Goal: Feedback & Contribution: Submit feedback/report problem

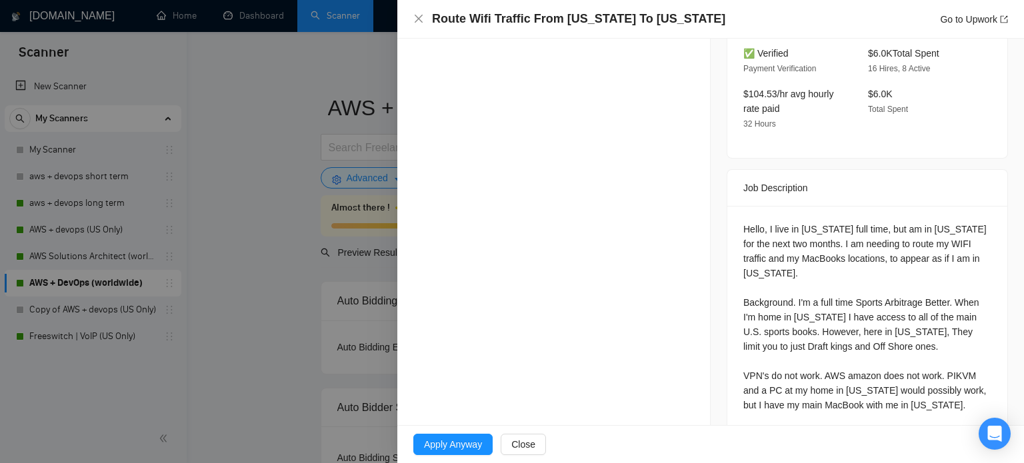
scroll to position [483, 0]
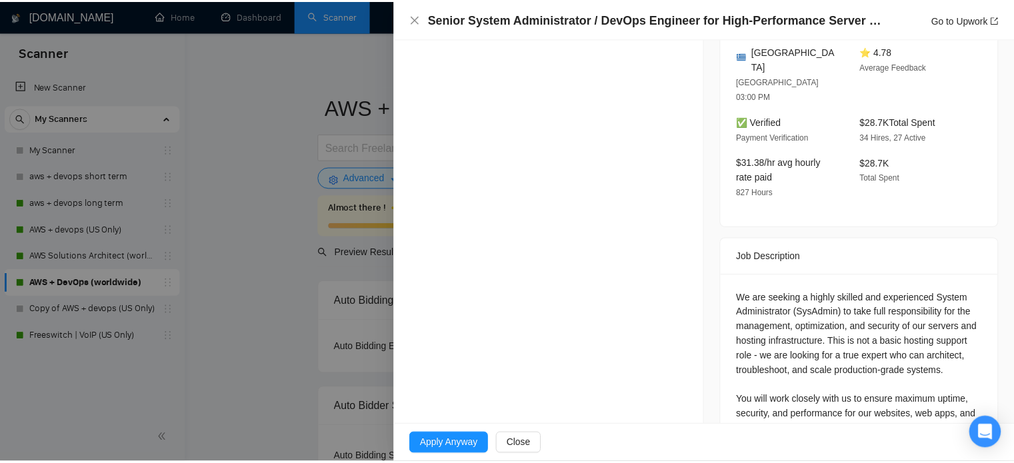
scroll to position [456, 0]
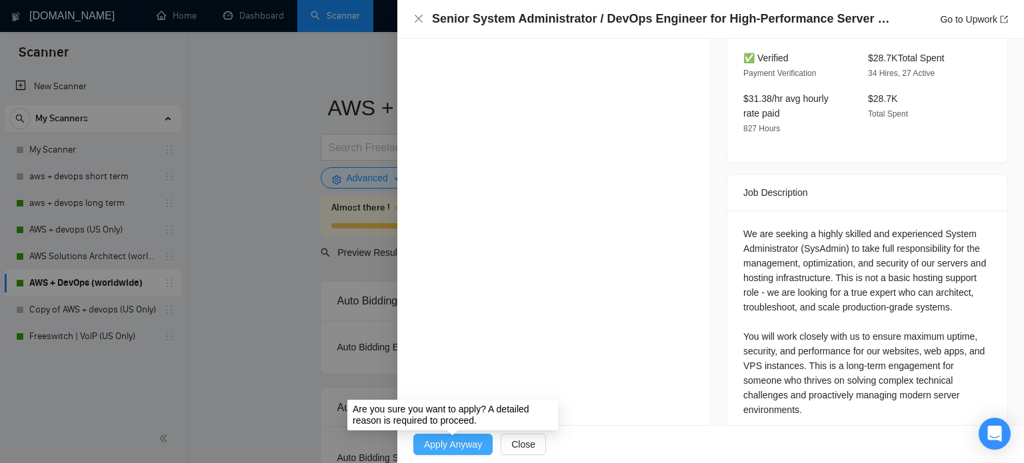
click at [479, 450] on span "Apply Anyway" at bounding box center [453, 444] width 58 height 15
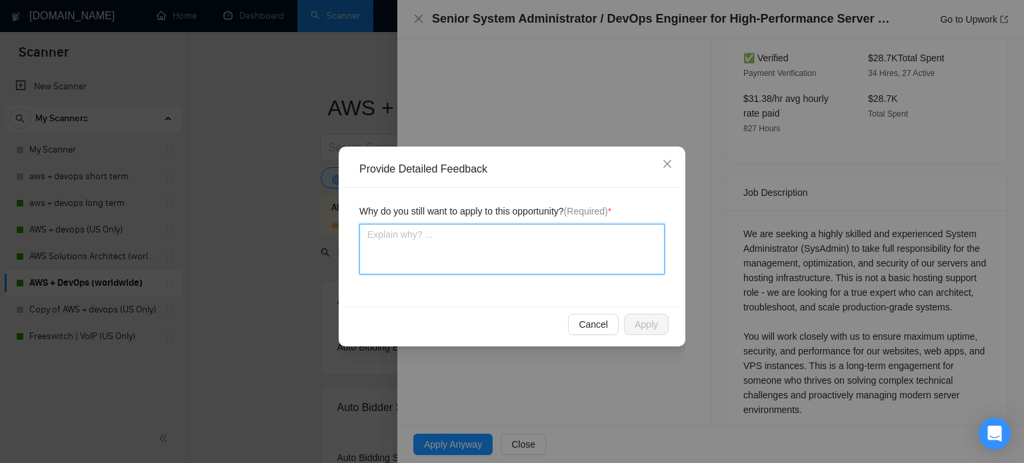
click at [537, 271] on textarea at bounding box center [511, 249] width 305 height 51
type textarea "M"
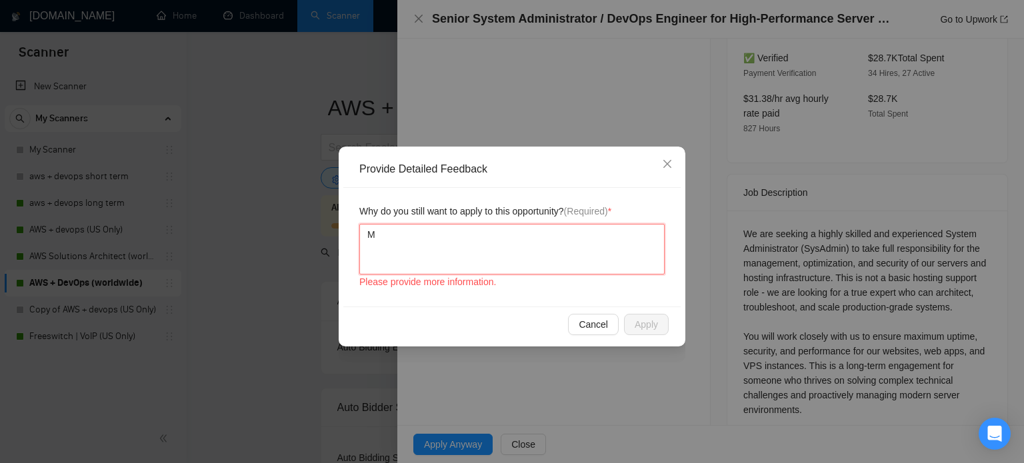
type textarea "Ma"
type textarea "Mat"
type textarea "Matc"
type textarea "Match"
type textarea "Matche"
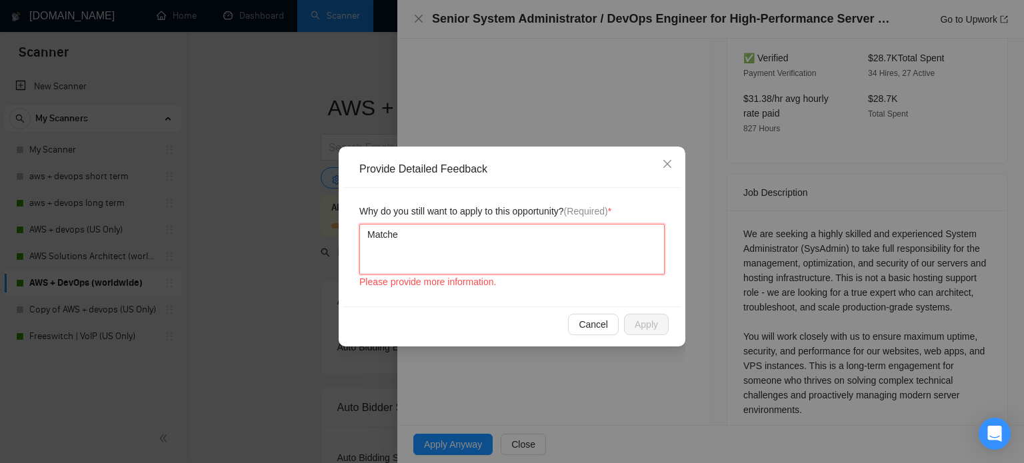
type textarea "Matches"
type textarea "Matches m"
type textarea "Matches my"
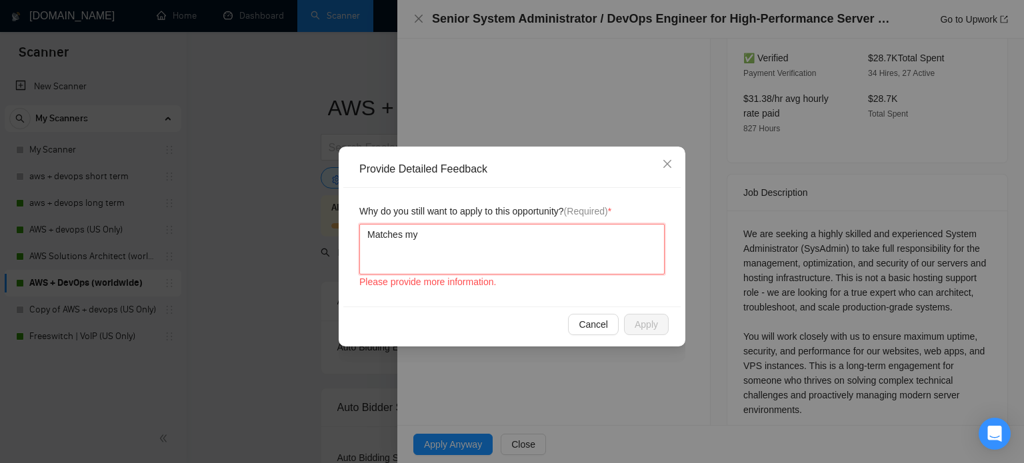
type textarea "Matches my s"
type textarea "Matches my sk"
type textarea "Matches my ski"
type textarea "Matches my skil"
type textarea "Matches my skill"
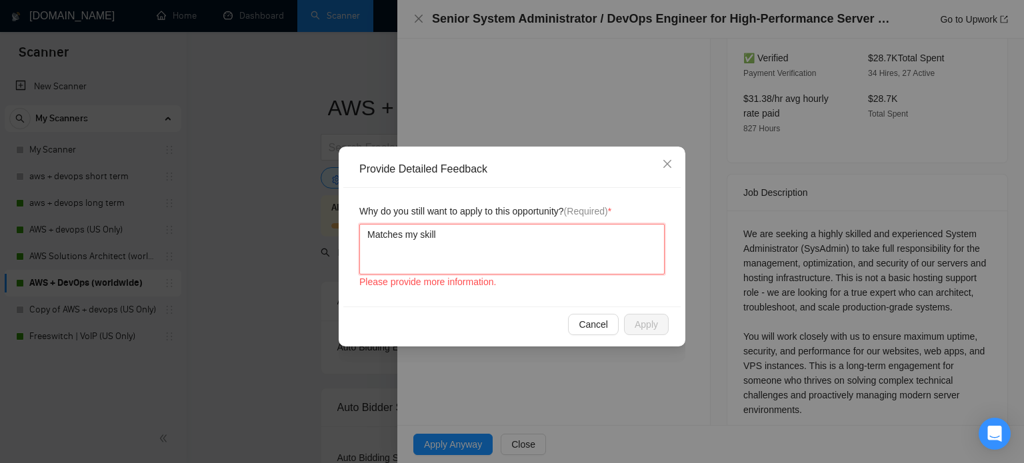
type textarea "Matches my skills"
type textarea "Matches my skillse"
type textarea "Matches my skillset"
click at [534, 263] on textarea "Matches my skillset" at bounding box center [511, 249] width 305 height 51
type textarea "Matches my skillset,"
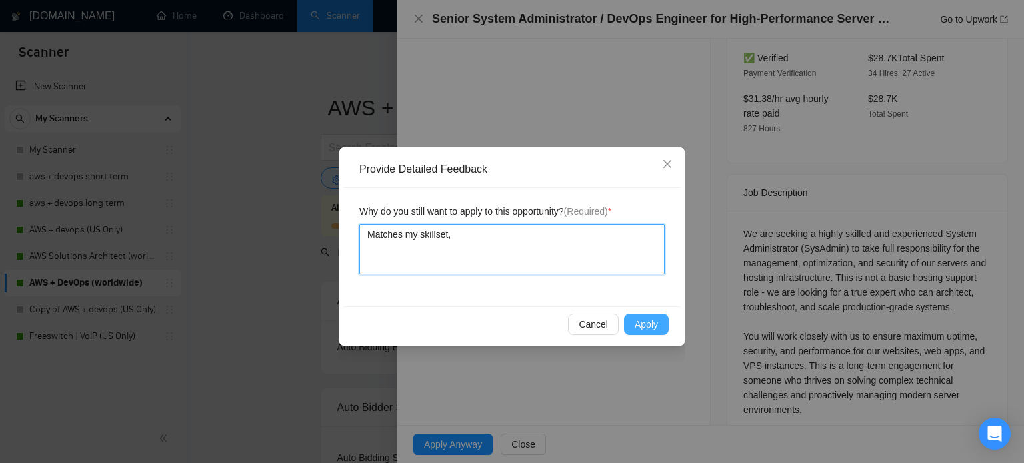
type textarea "Matches my skillset,"
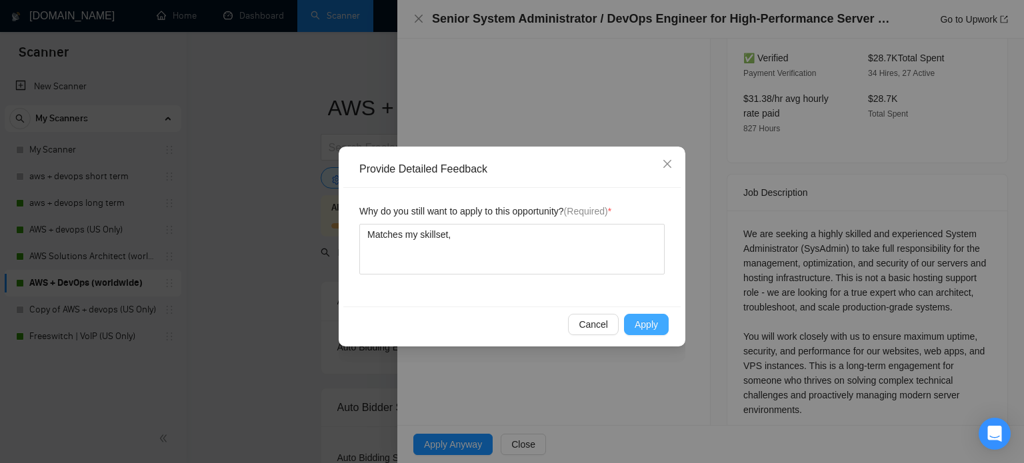
click at [652, 328] on span "Apply" at bounding box center [646, 324] width 23 height 15
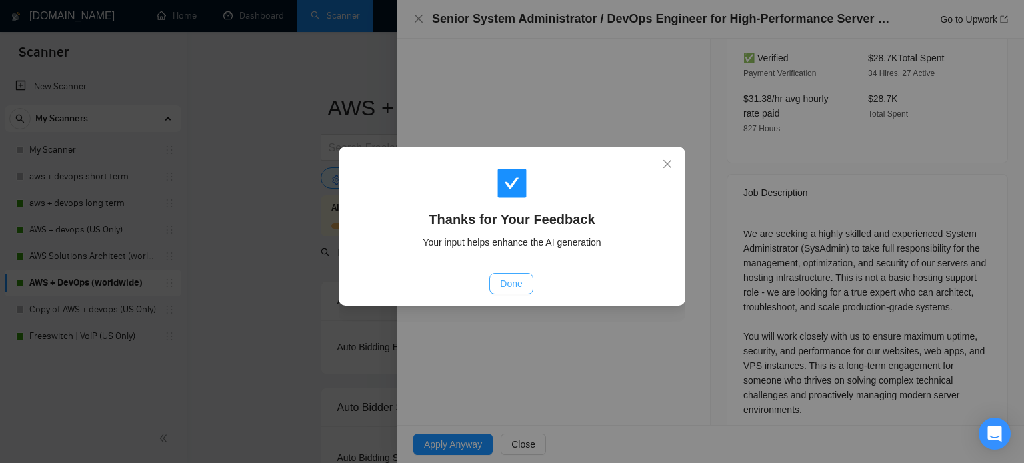
click at [515, 286] on span "Done" at bounding box center [511, 284] width 22 height 15
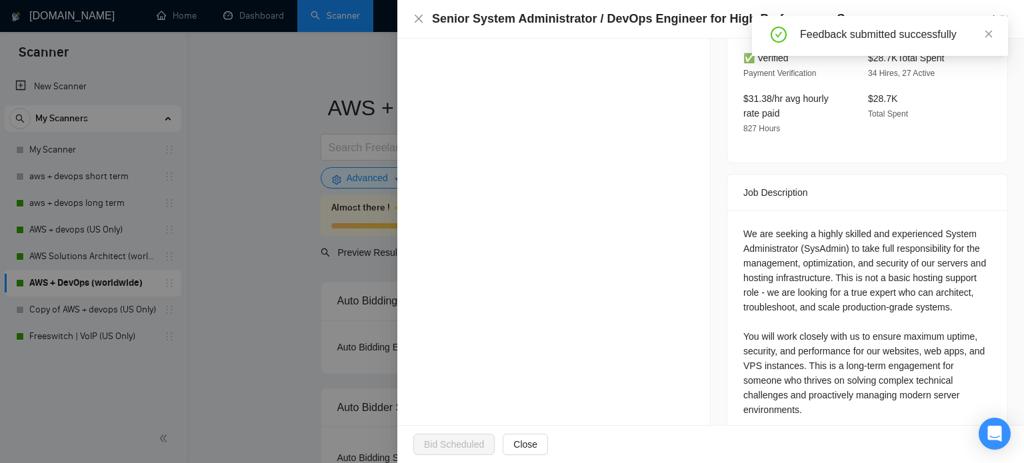
click at [315, 151] on div at bounding box center [512, 231] width 1024 height 463
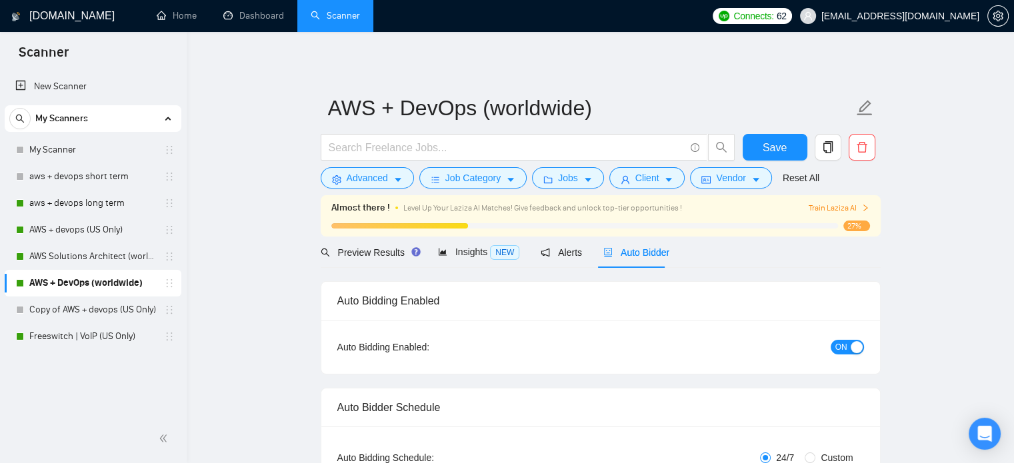
click at [637, 212] on span "Level Up Your Laziza AI Matches! Give feedback and unlock top-tier opportunitie…" at bounding box center [542, 207] width 279 height 9
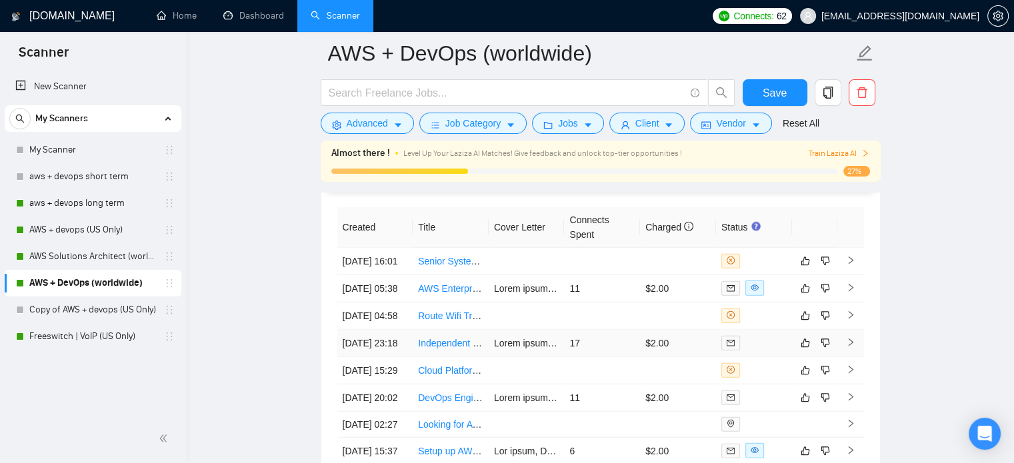
scroll to position [3255, 0]
click at [826, 259] on icon "dislike" at bounding box center [825, 260] width 9 height 11
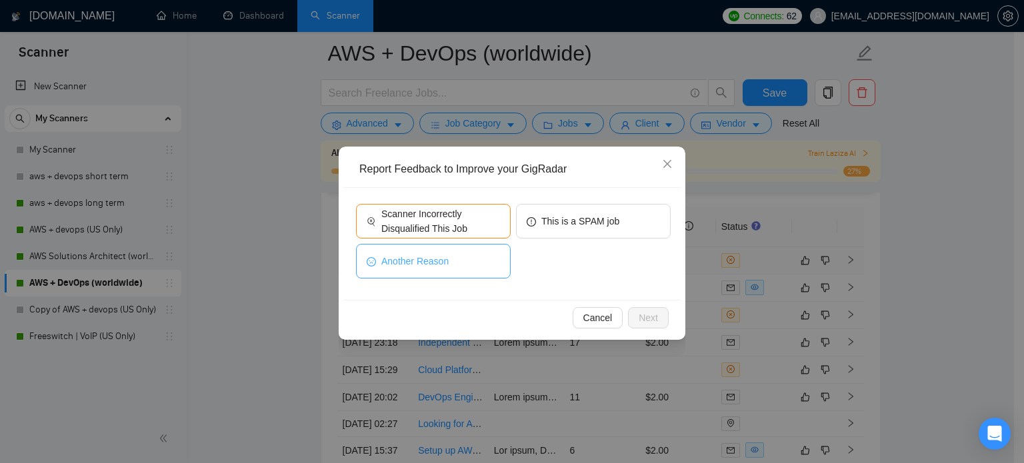
click at [469, 271] on button "Another Reason" at bounding box center [433, 261] width 155 height 35
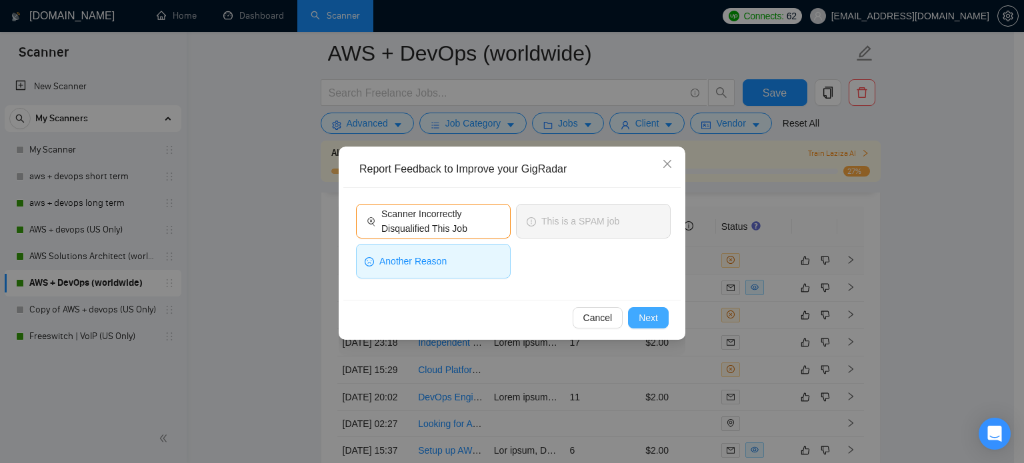
click at [639, 314] on span "Next" at bounding box center [648, 318] width 19 height 15
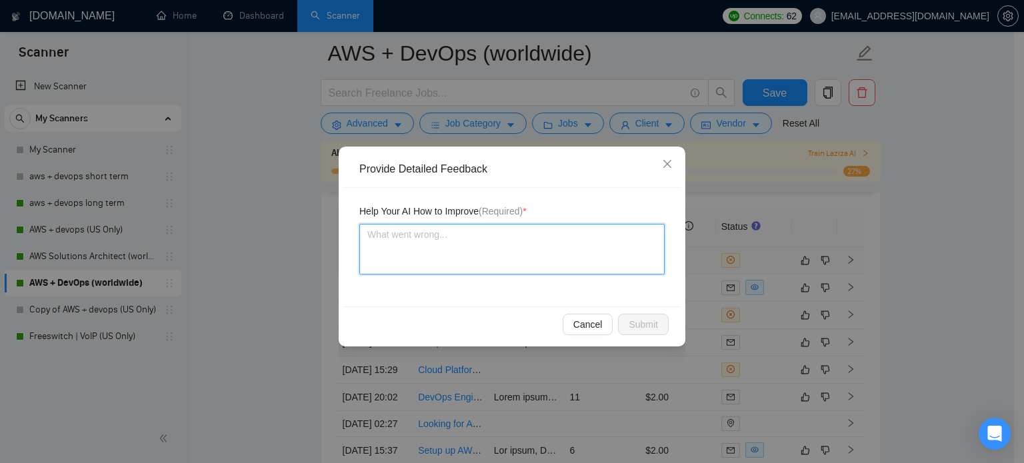
click at [542, 266] on textarea at bounding box center [511, 249] width 305 height 51
type textarea "T"
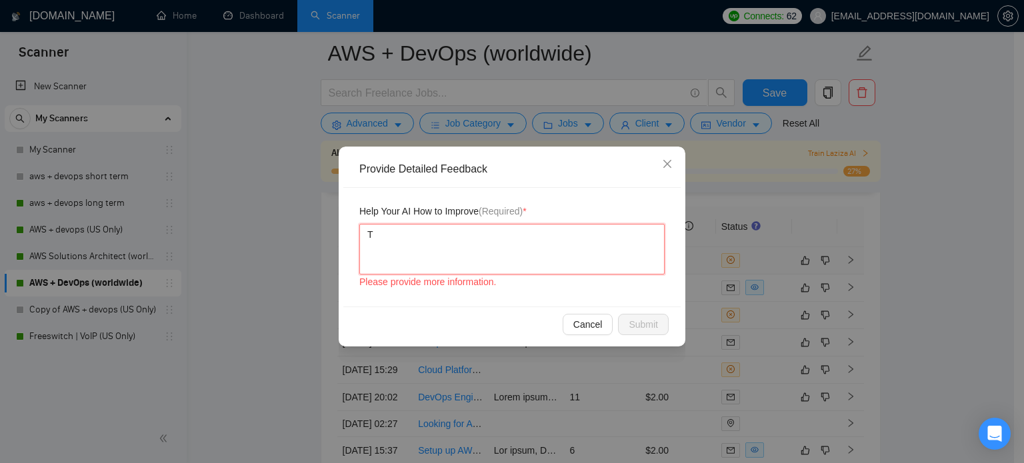
type textarea "Th"
type textarea "Thi"
type textarea "This"
type textarea "This jo"
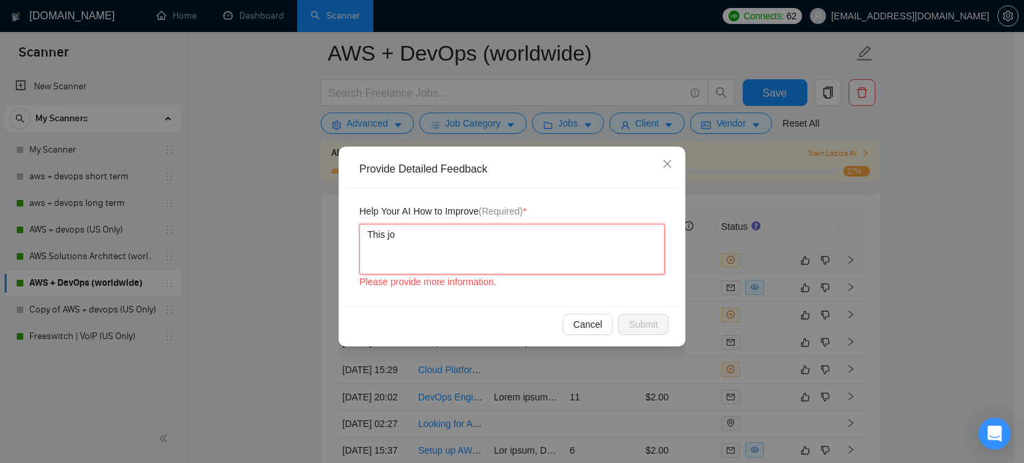
type textarea "This job"
type textarea "This job m"
type textarea "This job ma"
type textarea "This job mat"
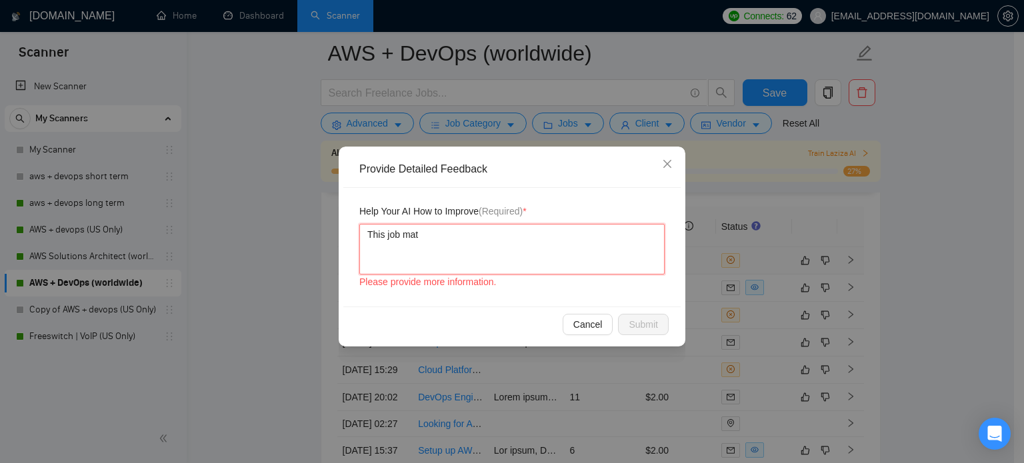
type textarea "This job matc"
type textarea "This job match"
type textarea "This job matche"
type textarea "This job matches"
type textarea "This job matches m"
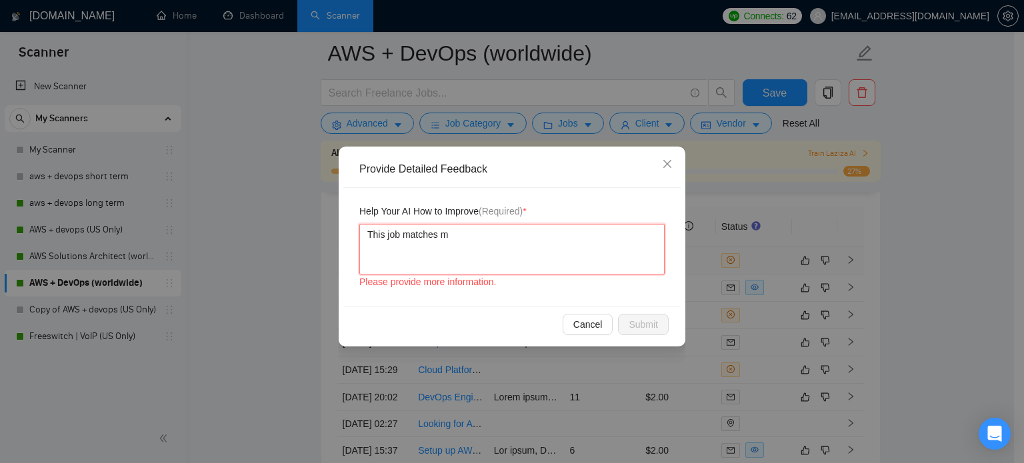
type textarea "This job matches mu"
type textarea "This job matches my"
type textarea "This job matches mys"
type textarea "This job matches mysk"
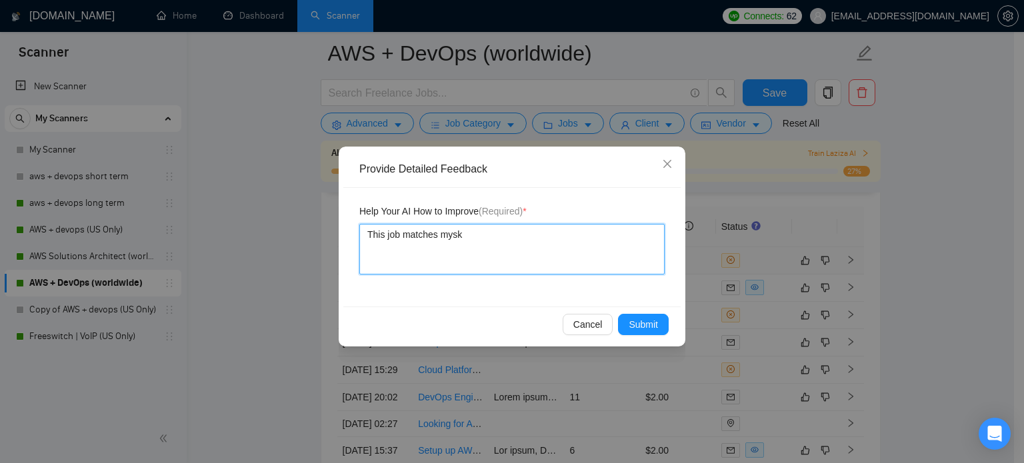
type textarea "This job matches myski"
type textarea "This job matches myskil"
type textarea "This job matches my skil"
type textarea "This job matches my skill"
type textarea "This job matches my skills"
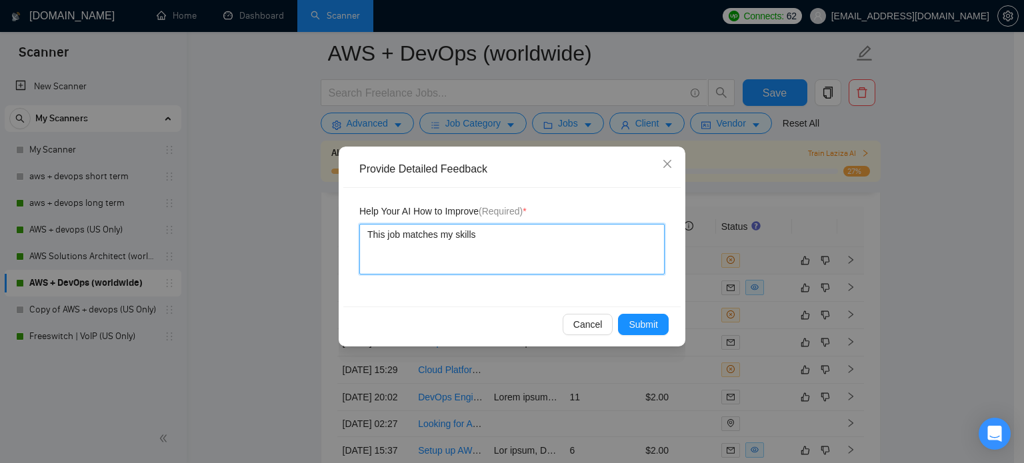
type textarea "This job matches my skillse"
type textarea "This job matches my skillset"
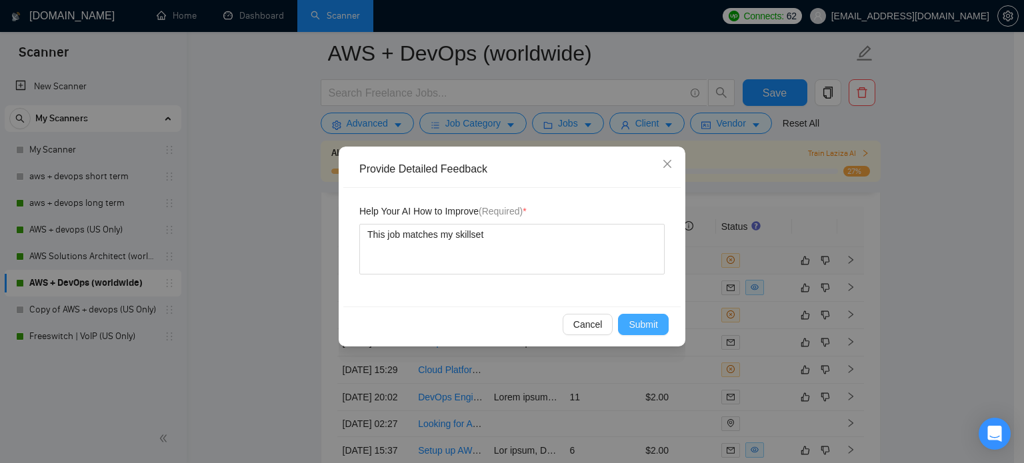
click at [654, 328] on span "Submit" at bounding box center [643, 324] width 29 height 15
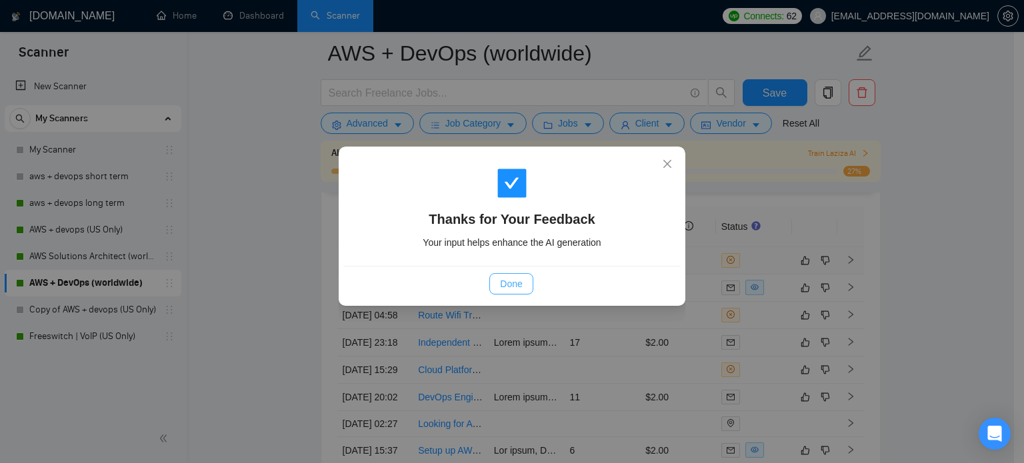
click at [511, 278] on span "Done" at bounding box center [511, 284] width 22 height 15
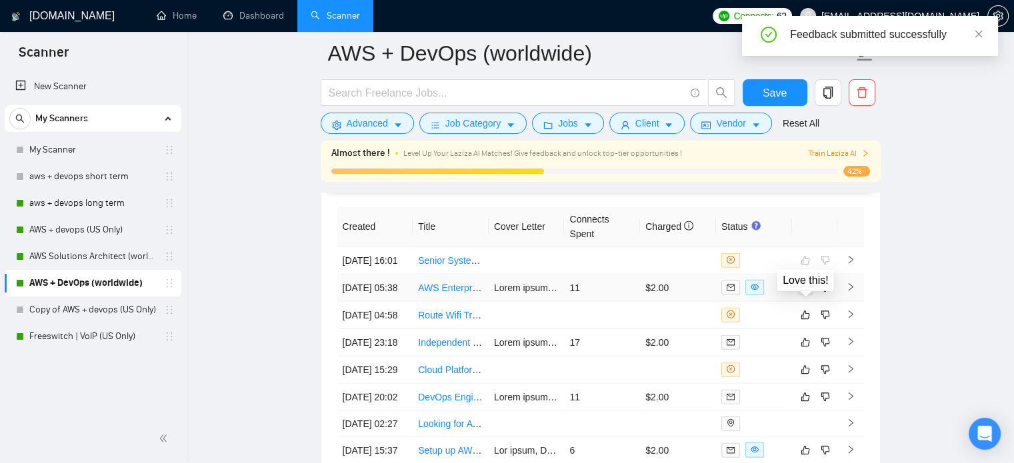
click at [808, 292] on icon "like" at bounding box center [805, 287] width 9 height 9
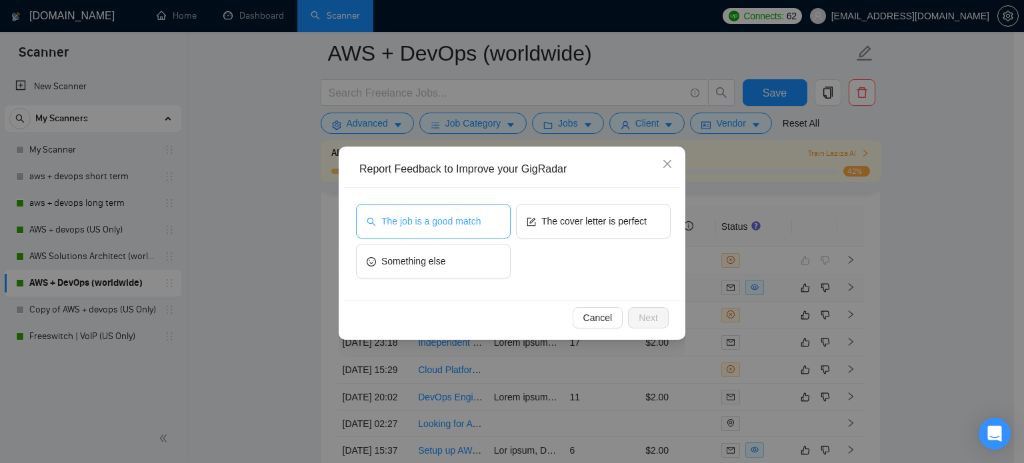
click at [458, 232] on button "The job is a good match" at bounding box center [433, 221] width 155 height 35
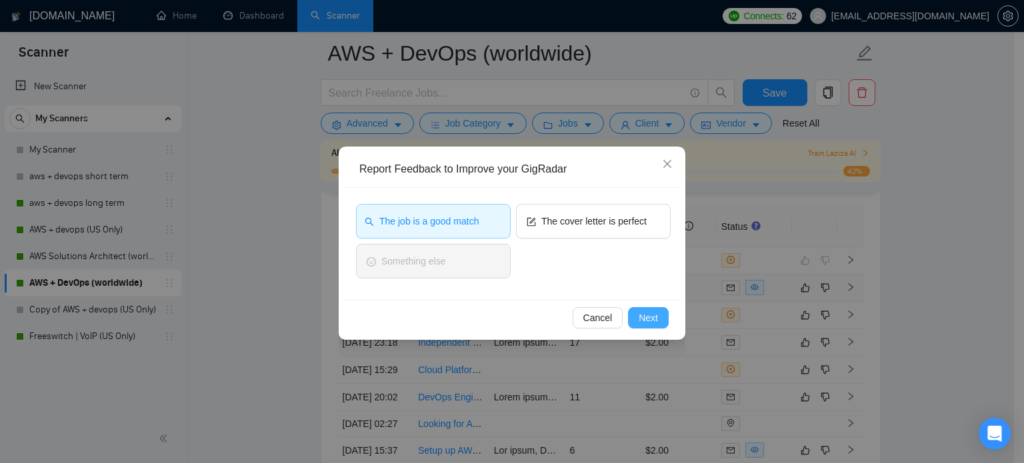
click at [645, 311] on span "Next" at bounding box center [648, 318] width 19 height 15
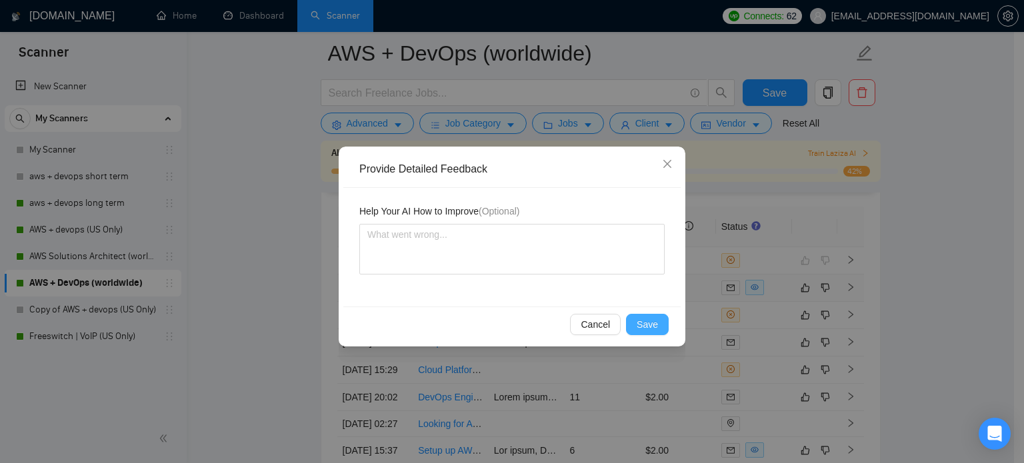
click at [650, 327] on span "Save" at bounding box center [647, 324] width 21 height 15
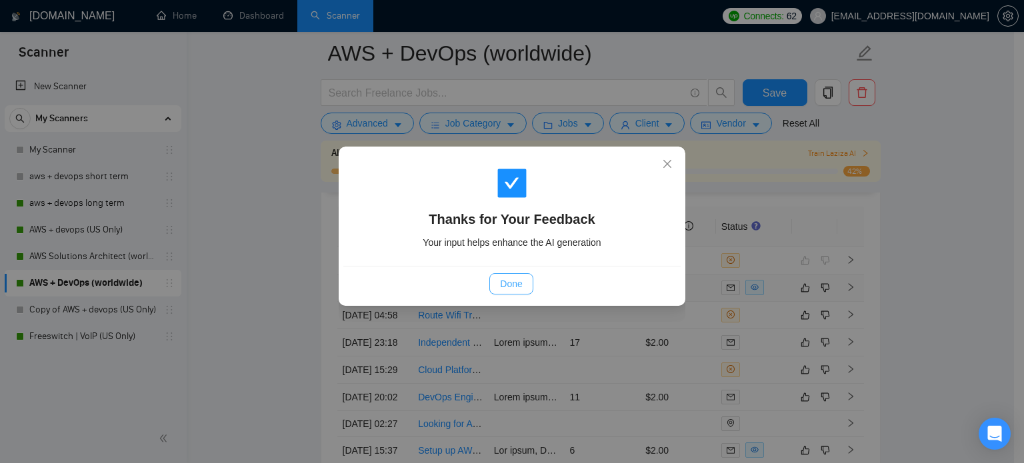
click at [515, 287] on span "Done" at bounding box center [511, 284] width 22 height 15
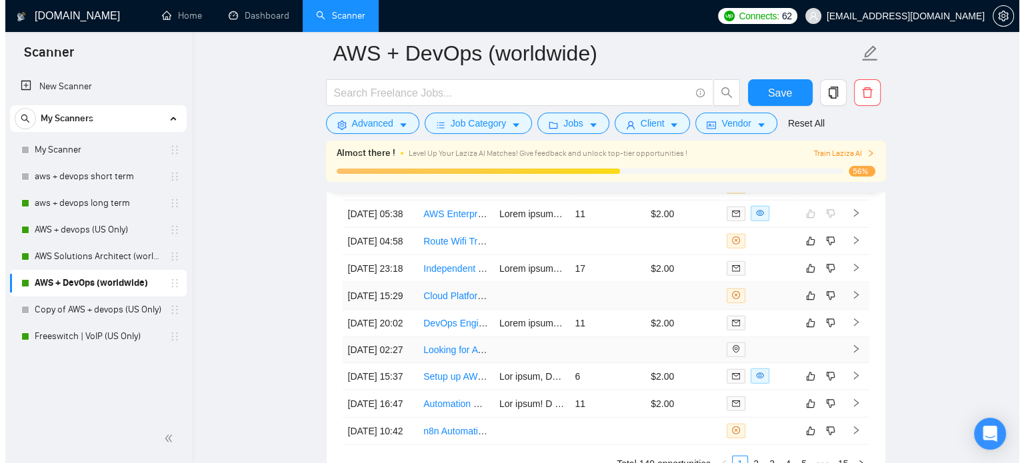
scroll to position [3334, 0]
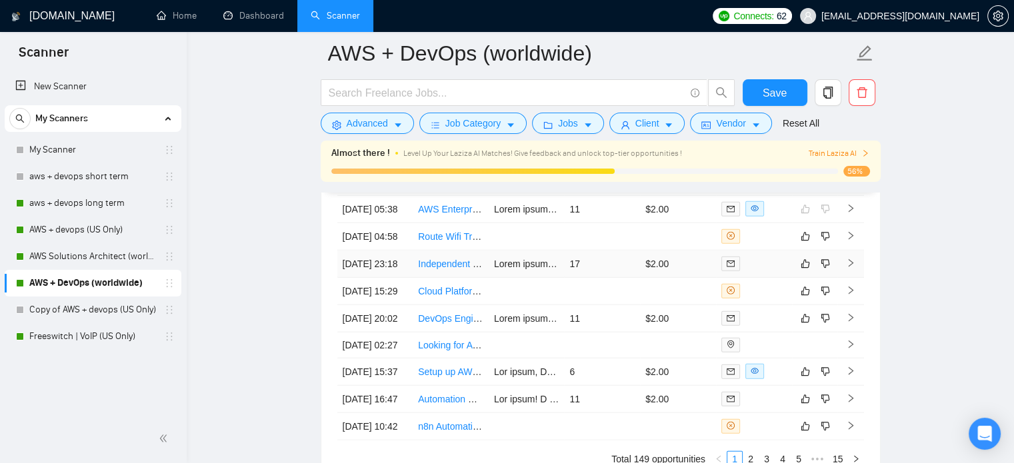
click at [580, 278] on td "17" at bounding box center [602, 264] width 76 height 27
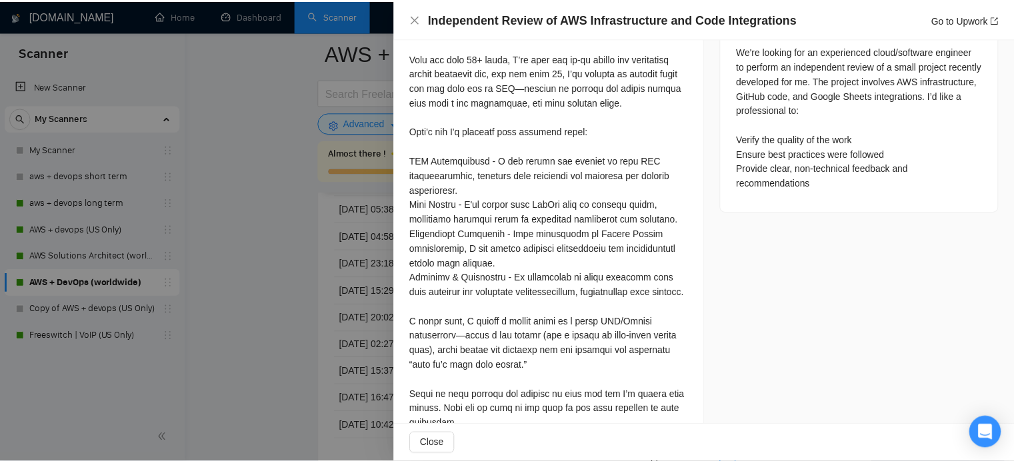
scroll to position [723, 0]
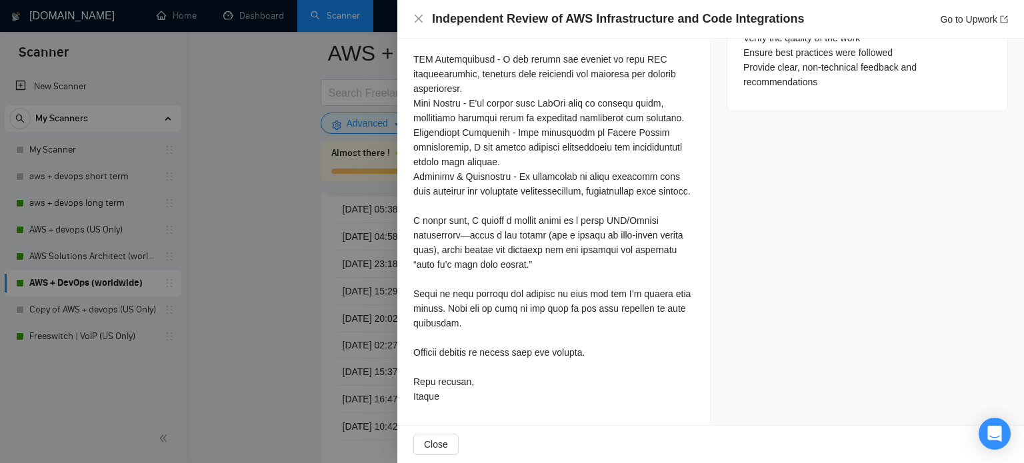
click at [371, 367] on div at bounding box center [512, 231] width 1024 height 463
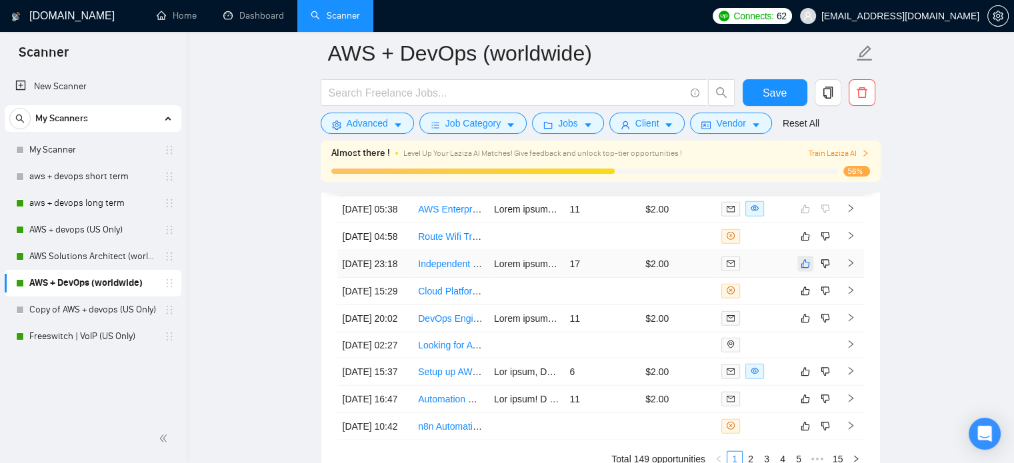
click at [807, 269] on icon "like" at bounding box center [805, 264] width 9 height 11
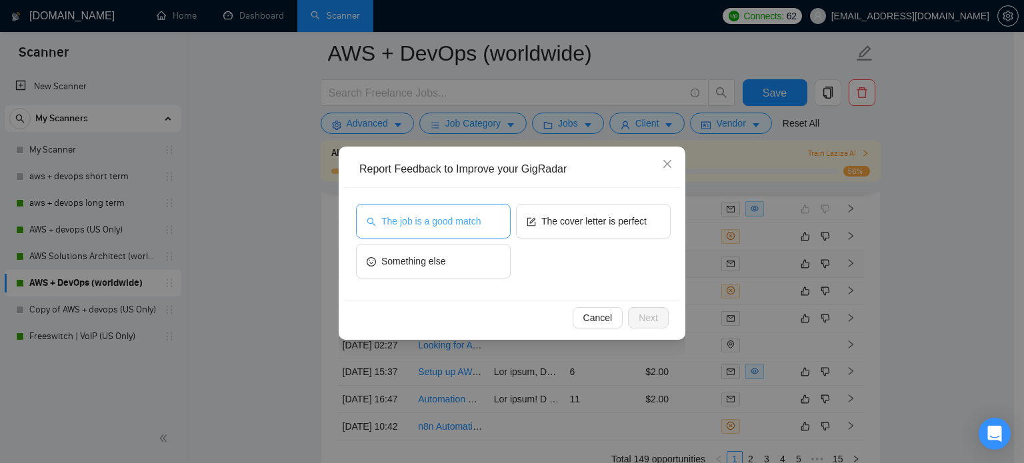
click at [462, 218] on span "The job is a good match" at bounding box center [430, 221] width 99 height 15
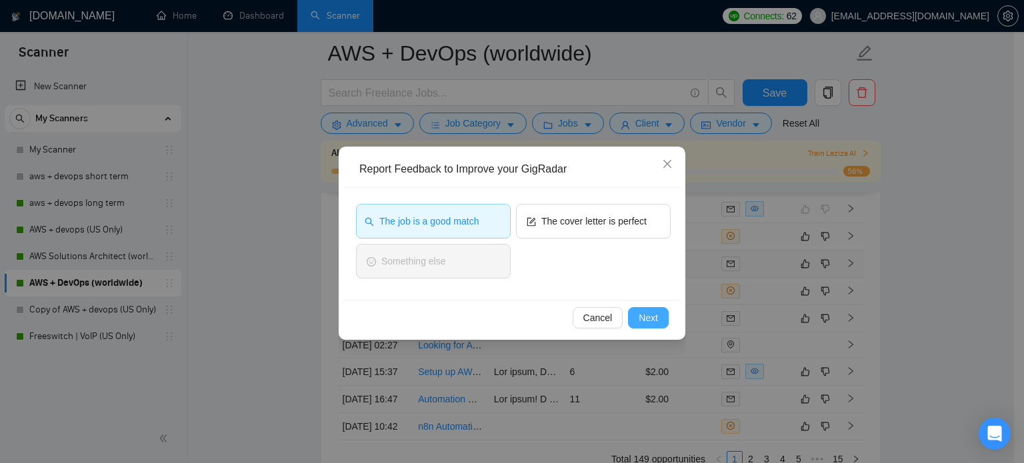
click at [656, 319] on span "Next" at bounding box center [648, 318] width 19 height 15
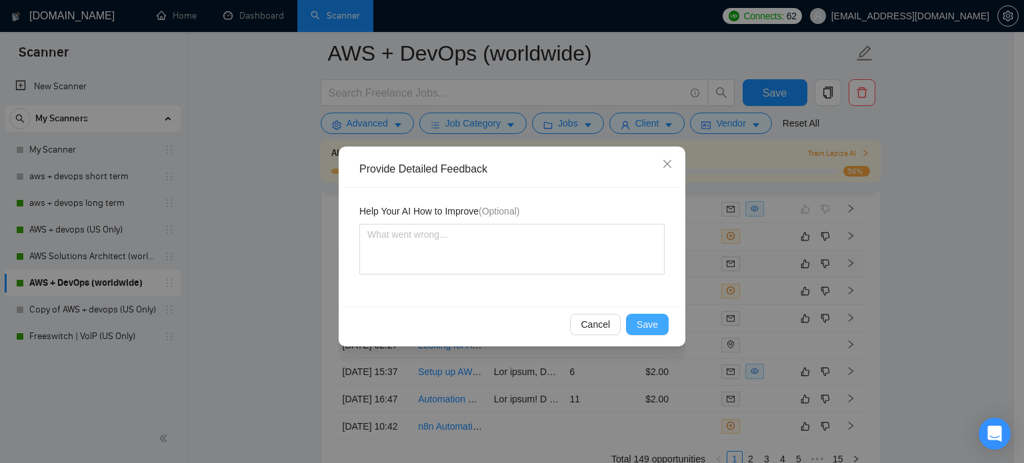
click at [656, 319] on span "Save" at bounding box center [647, 324] width 21 height 15
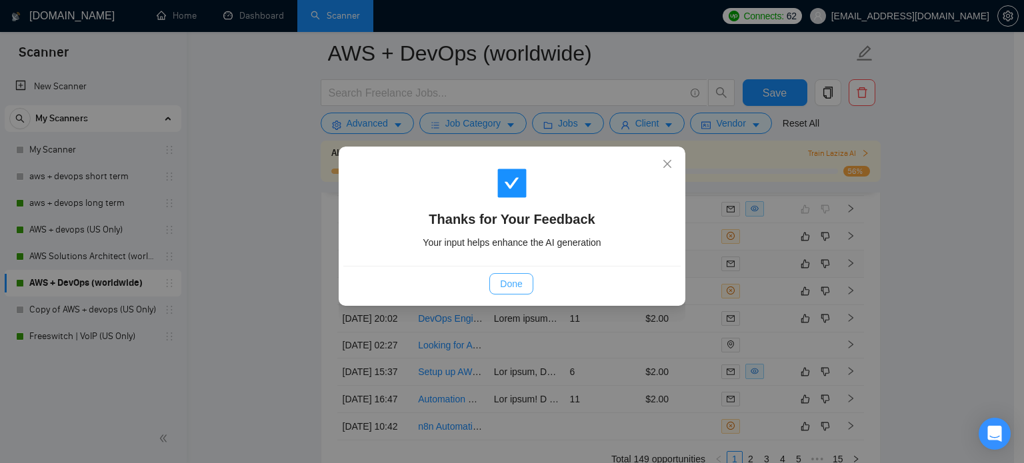
click at [522, 287] on span "Done" at bounding box center [511, 284] width 22 height 15
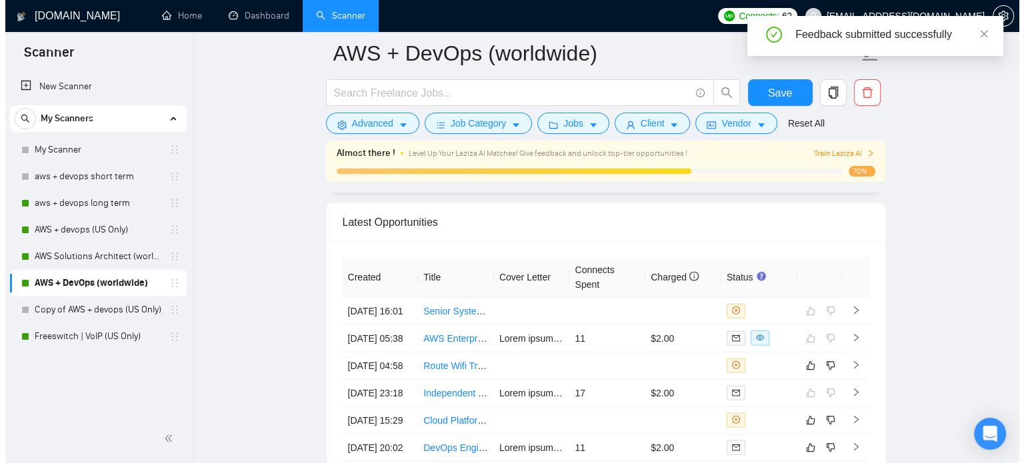
scroll to position [3220, 0]
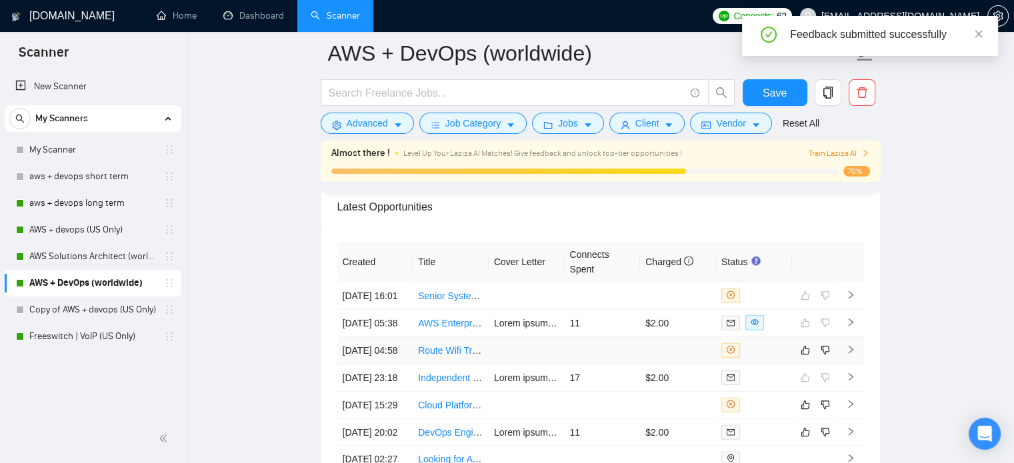
click at [642, 365] on td at bounding box center [678, 350] width 76 height 27
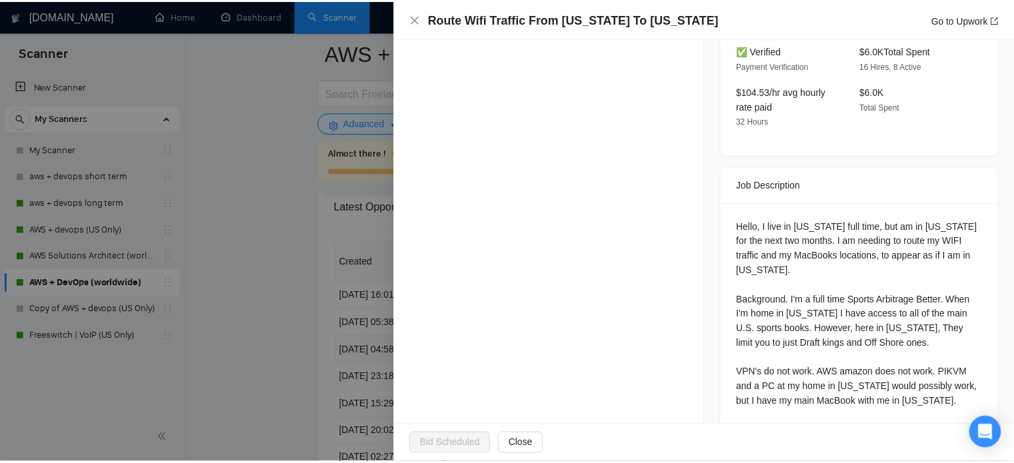
scroll to position [483, 0]
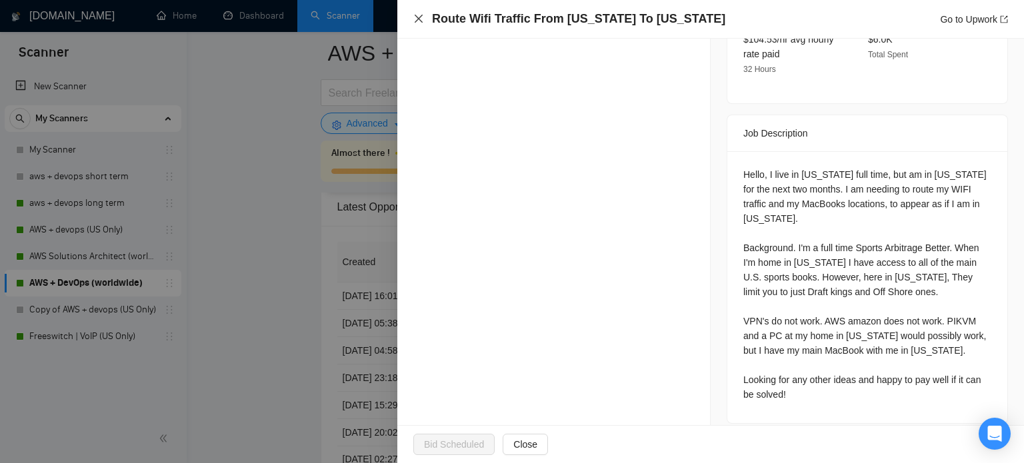
click at [422, 23] on icon "close" at bounding box center [419, 19] width 8 height 8
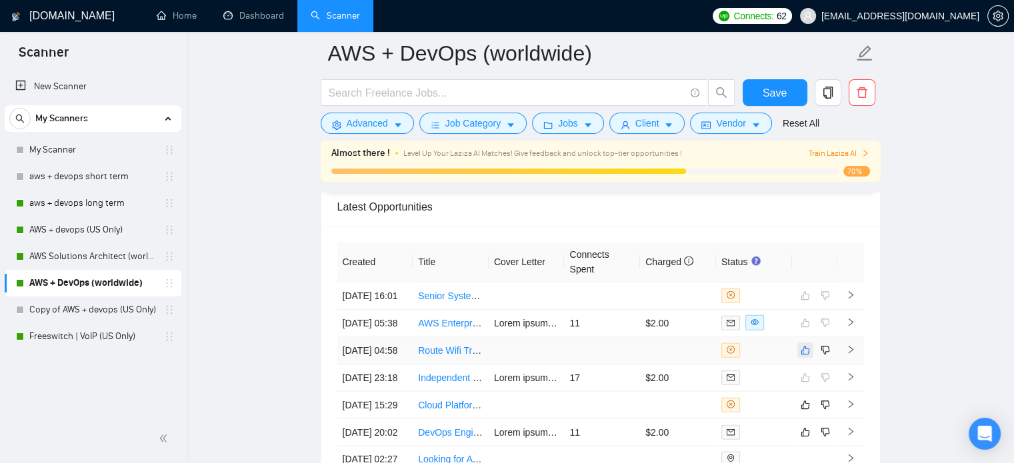
click at [811, 359] on button "button" at bounding box center [806, 351] width 16 height 16
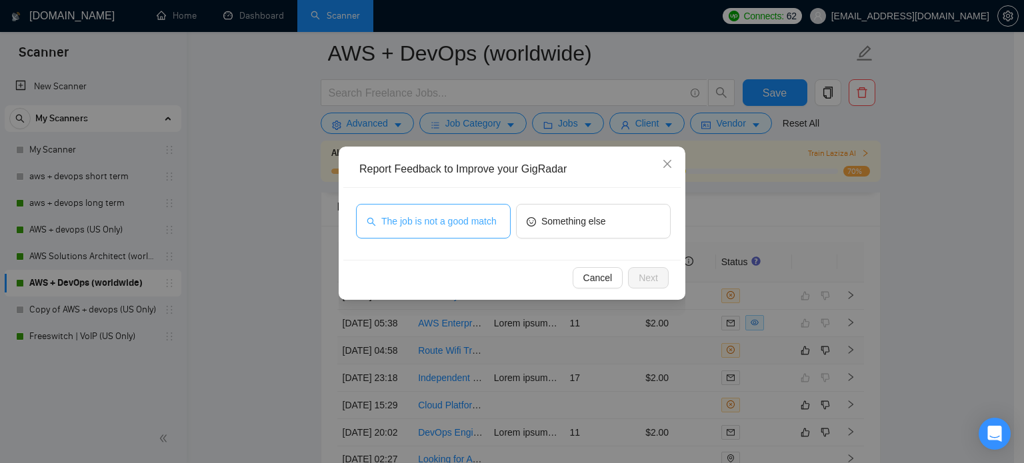
click at [496, 227] on span "The job is not a good match" at bounding box center [438, 221] width 115 height 15
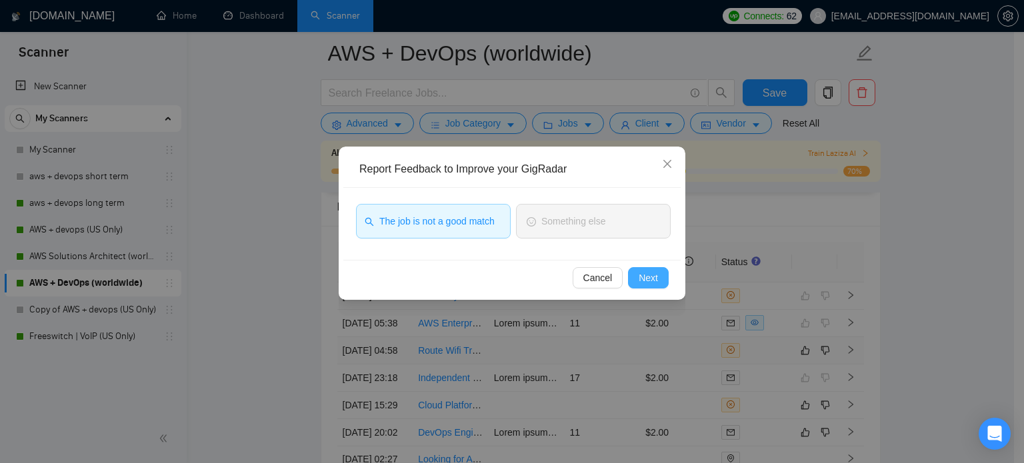
click at [644, 283] on span "Next" at bounding box center [648, 278] width 19 height 15
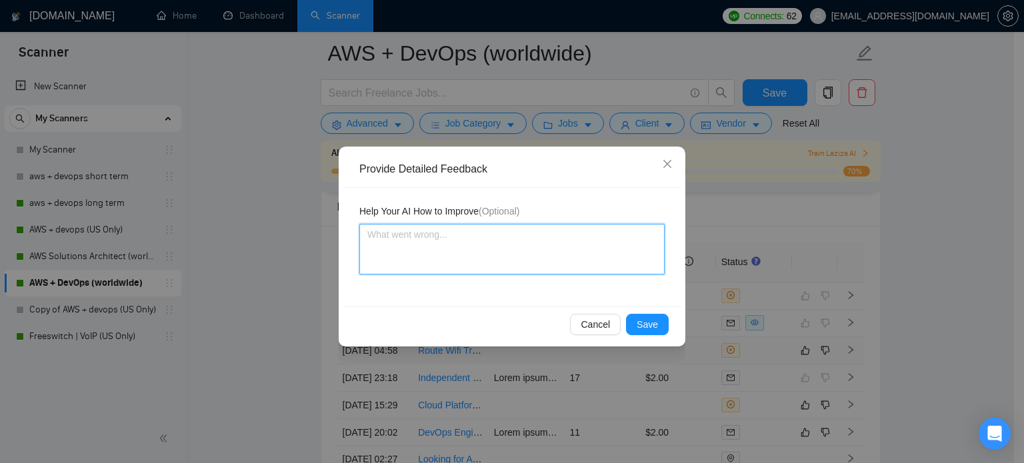
click at [589, 264] on textarea at bounding box center [511, 249] width 305 height 51
type textarea "I"
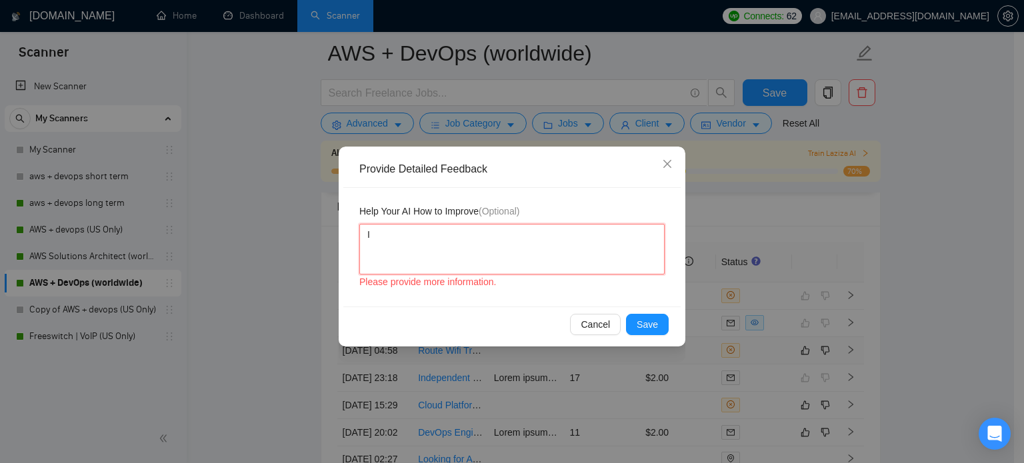
type textarea "I"
type textarea "I a"
type textarea "I am"
type textarea "I am l"
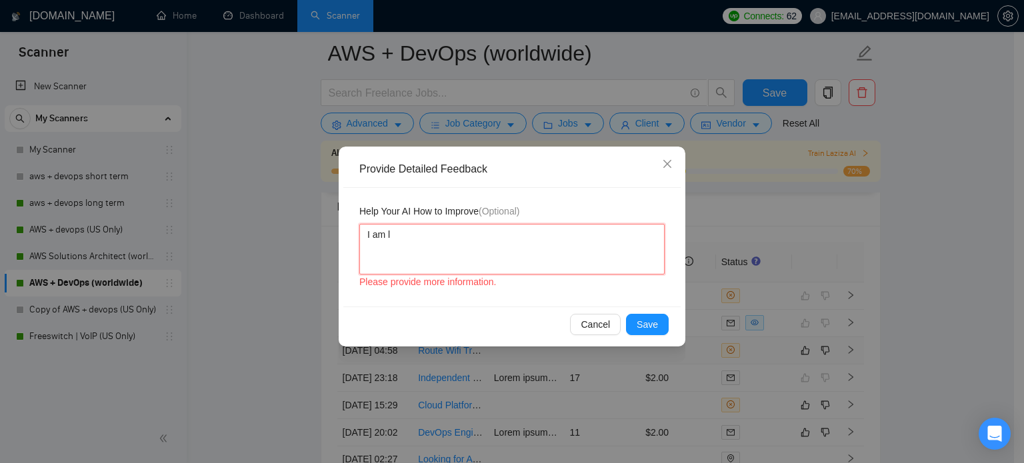
type textarea "I am lo"
type textarea "I am loo"
type textarea "I am look"
type textarea "I am looki"
type textarea "I am lookin"
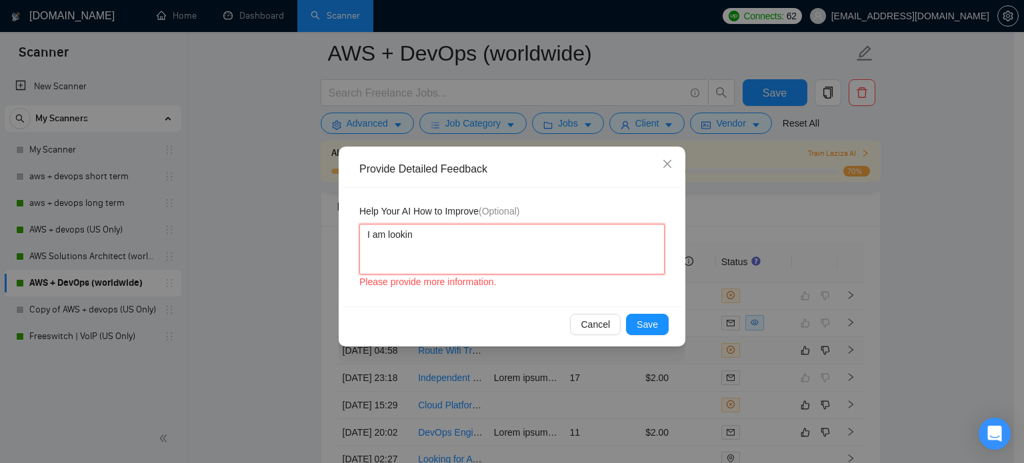
type textarea "I am looking"
type textarea "I am looking f"
type textarea "I am looking for"
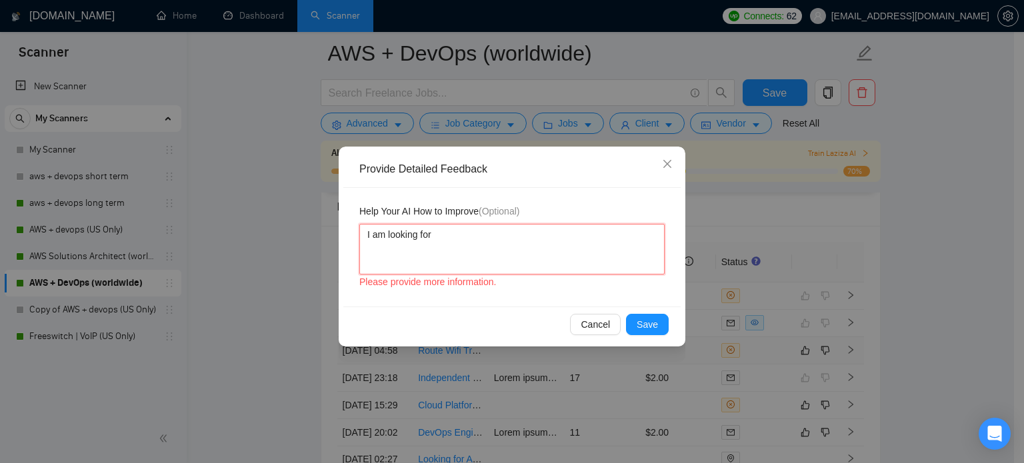
type textarea "I am looking for t"
type textarea "I am looking for te"
type textarea "I am looking for tec"
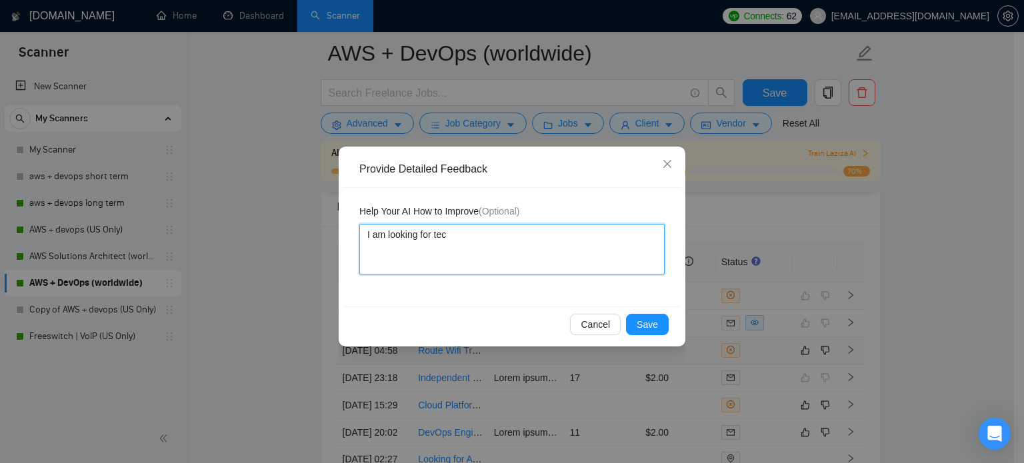
type textarea "I am looking for tech"
type textarea "I am looking for techn"
type textarea "I am looking for techni"
type textarea "I am looking for technic"
type textarea "I am looking for technica"
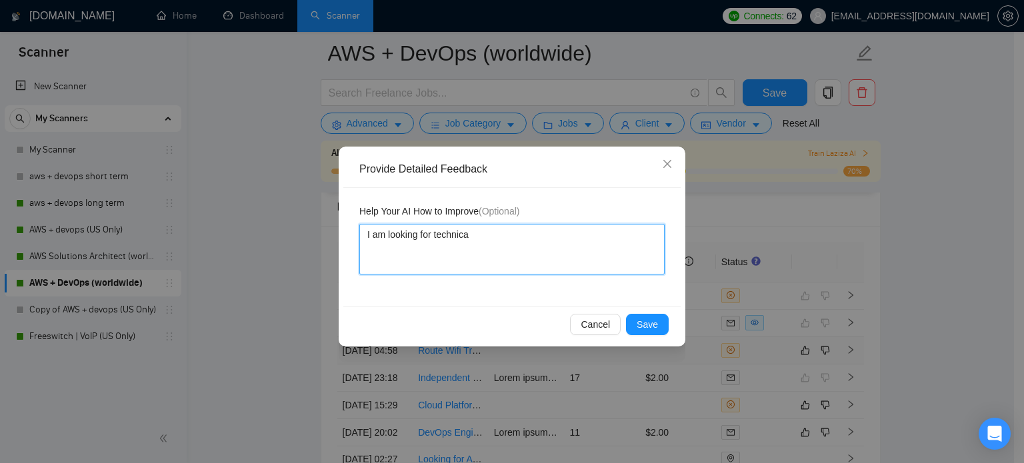
type textarea "I am looking for technical"
type textarea "I am looking for technical l"
type textarea "I am looking for technical lo"
type textarea "I am looking for technical lon"
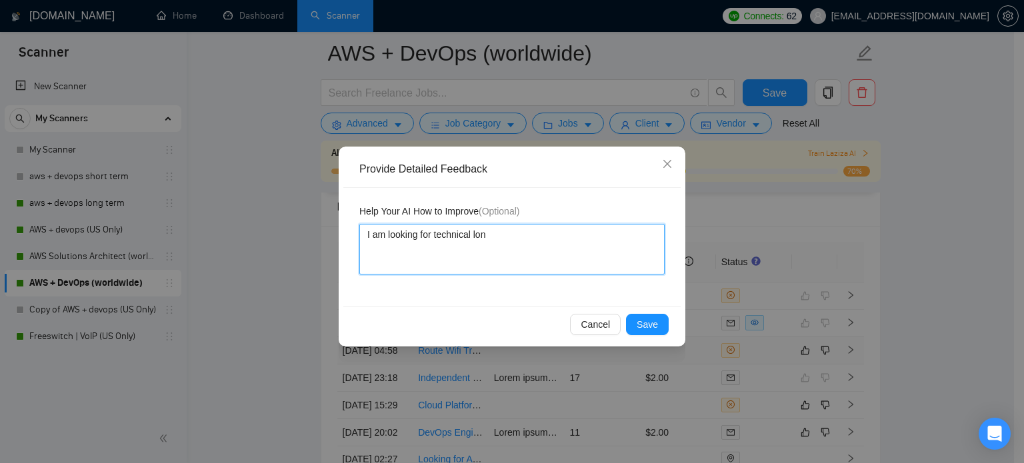
type textarea "I am looking for technical long"
type textarea "I am looking for technical long t"
type textarea "I am looking for technical long te"
type textarea "I am looking for technical long ter"
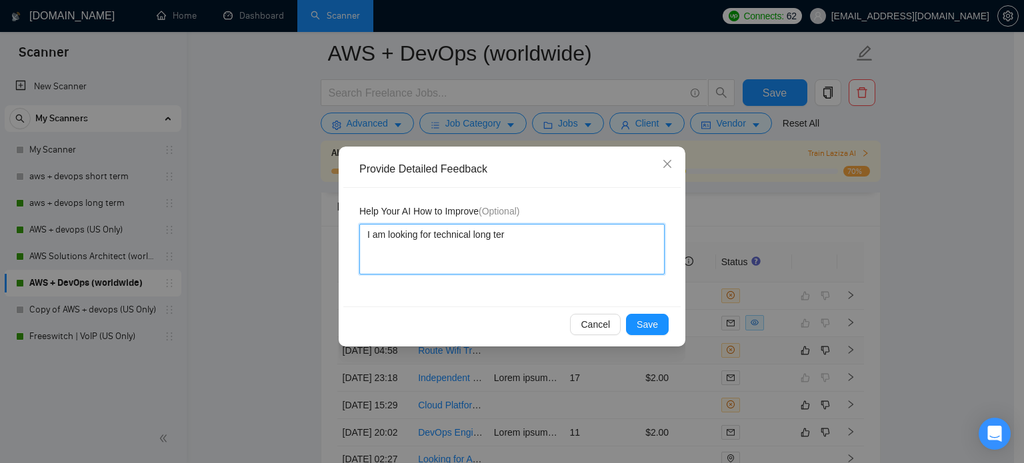
type textarea "I am looking for technical long term"
type textarea "I am looking for technical long term e"
type textarea "I am looking for technical long term en"
type textarea "I am looking for technical long term eng"
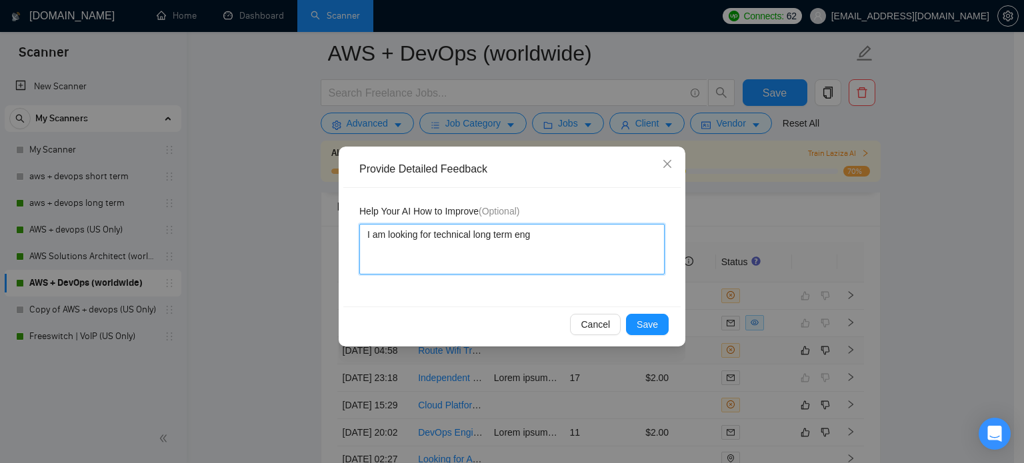
type textarea "I am looking for technical long term enga"
type textarea "I am looking for technical long term engage"
type textarea "I am looking for technical long term engagem"
type textarea "I am looking for technical long term engageme"
type textarea "I am looking for technical long term engagemene"
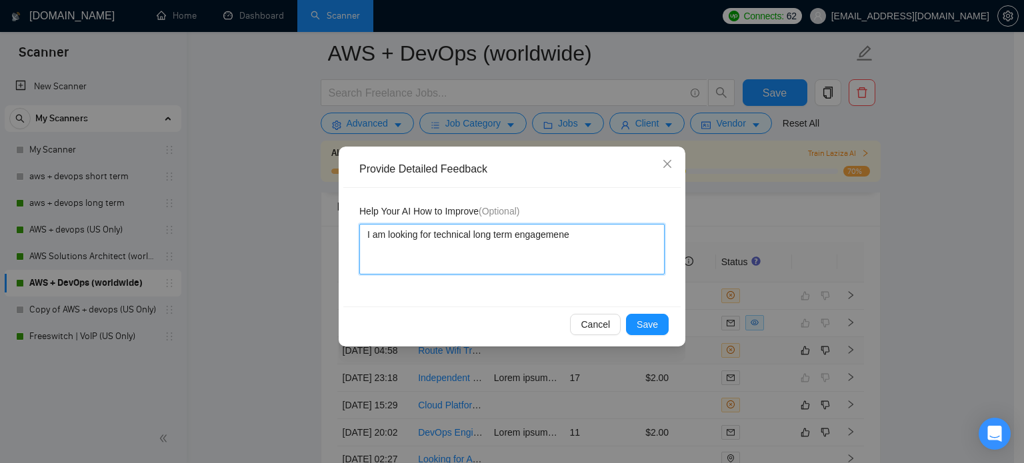
type textarea "I am looking for technical long term engagemenet"
type textarea "I am looking for technical long term engagemene"
type textarea "I am looking for technical long term engagemen"
type textarea "I am looking for technical long term engageme"
type textarea "I am looking for technical long term engagemet"
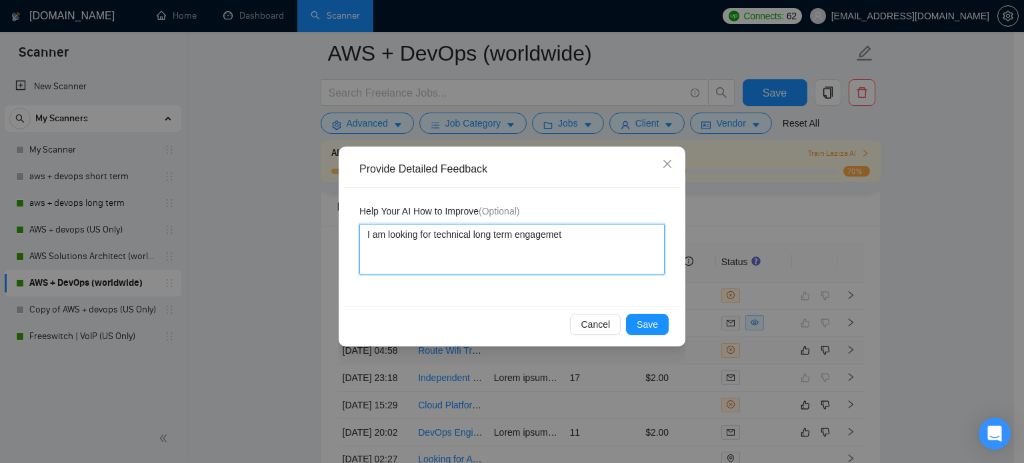
type textarea "I am looking for technical long term engagemetn"
type textarea "I am looking for technical long term engagemet"
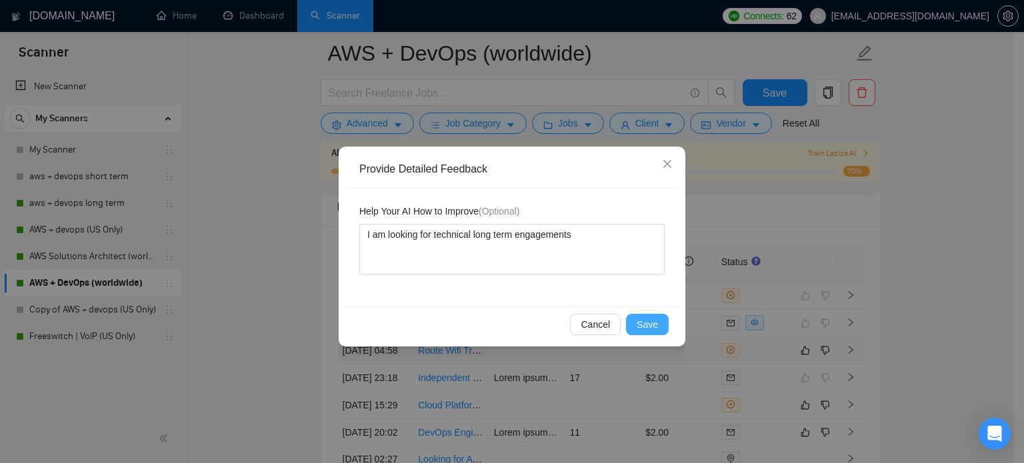
click at [644, 327] on span "Save" at bounding box center [647, 324] width 21 height 15
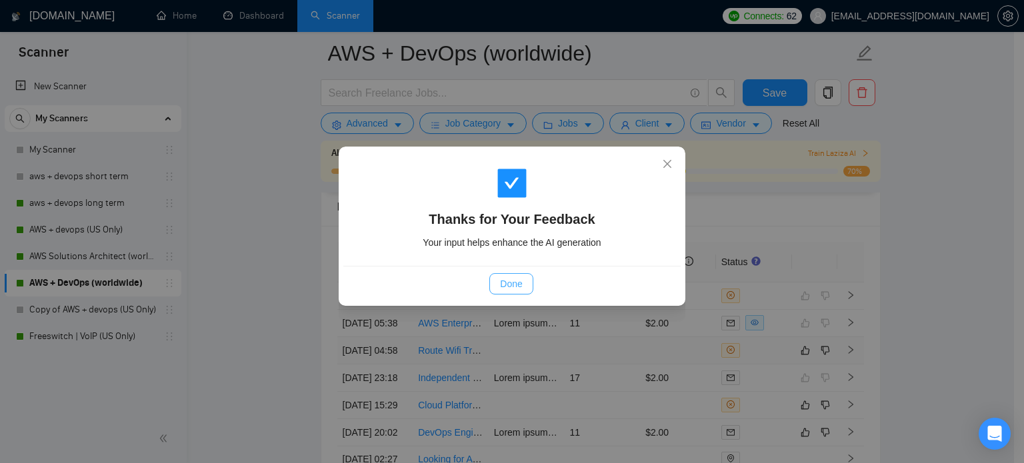
click at [523, 285] on button "Done" at bounding box center [510, 283] width 43 height 21
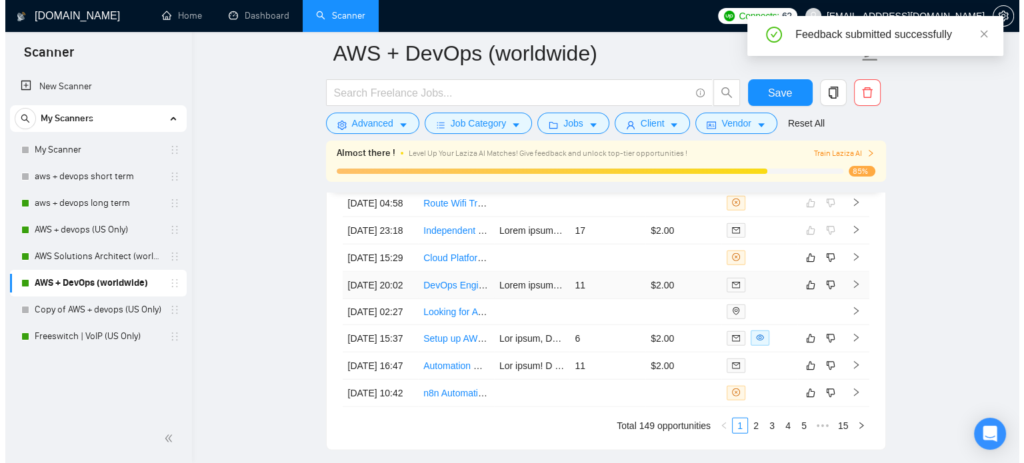
scroll to position [3340, 0]
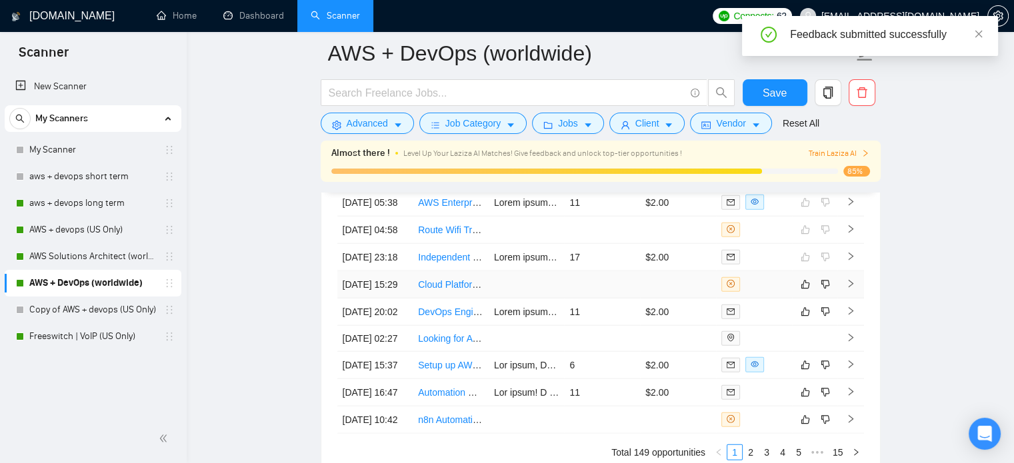
click at [491, 299] on td at bounding box center [527, 284] width 76 height 27
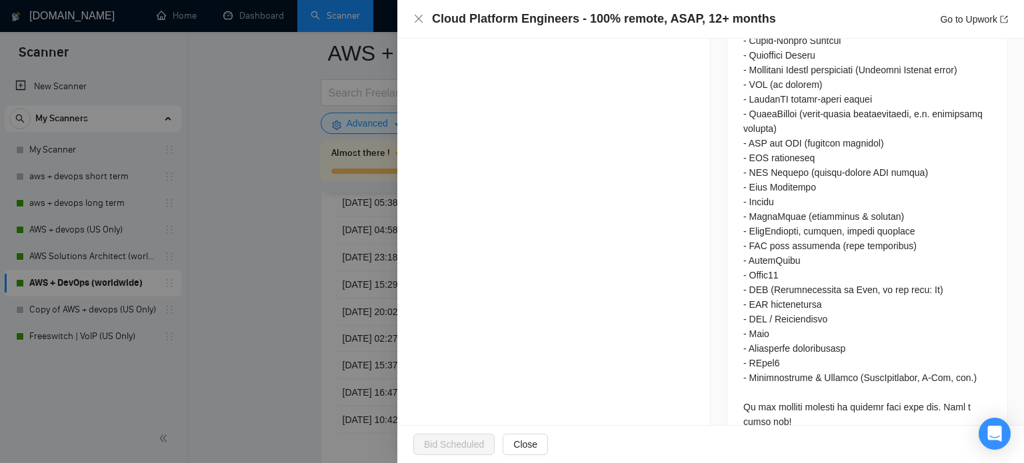
scroll to position [1202, 0]
